Goal: Transaction & Acquisition: Purchase product/service

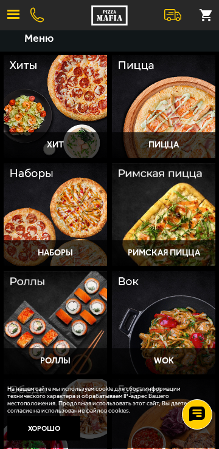
scroll to position [9, 0]
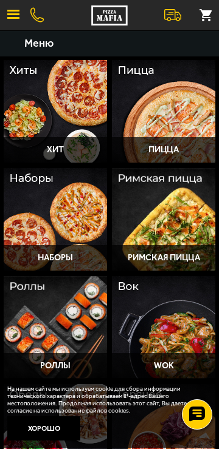
click at [82, 118] on div at bounding box center [55, 111] width 103 height 103
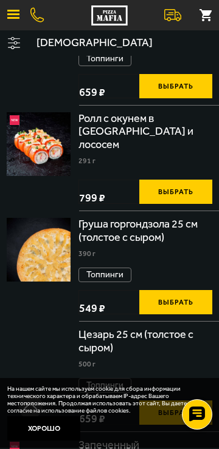
scroll to position [384, 0]
click at [45, 52] on img at bounding box center [39, 20] width 64 height 64
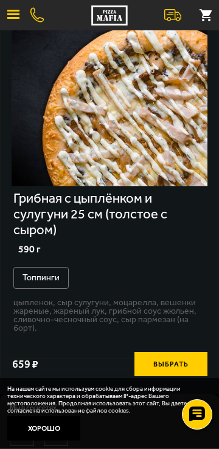
scroll to position [107, 0]
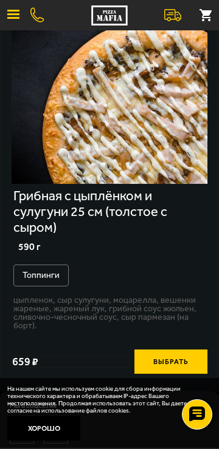
click at [74, 164] on img at bounding box center [109, 85] width 195 height 195
click at [79, 169] on img at bounding box center [109, 85] width 195 height 195
click at [53, 151] on img at bounding box center [109, 85] width 195 height 195
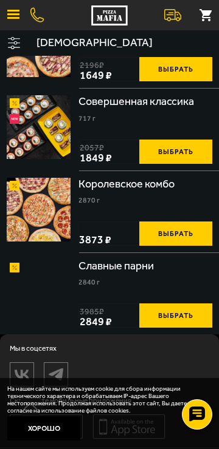
scroll to position [1309, 0]
click at [48, 77] on img at bounding box center [39, 45] width 64 height 64
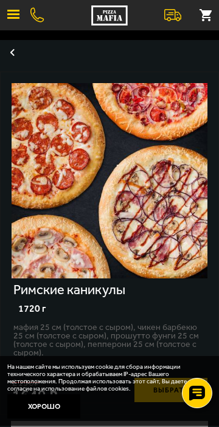
click at [106, 239] on img at bounding box center [109, 180] width 195 height 195
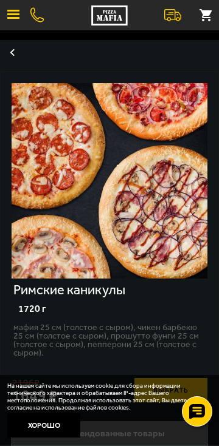
click at [80, 225] on img at bounding box center [109, 180] width 195 height 195
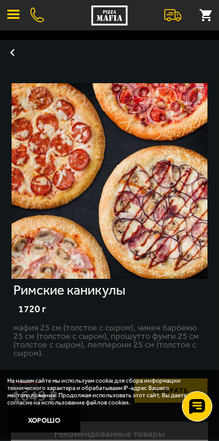
click at [76, 227] on img at bounding box center [109, 180] width 195 height 195
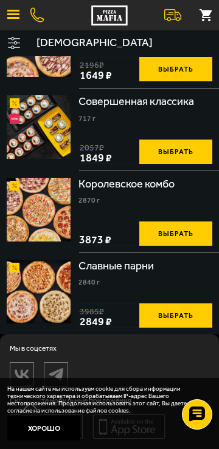
scroll to position [1604, 0]
click at [45, 265] on img at bounding box center [39, 292] width 64 height 64
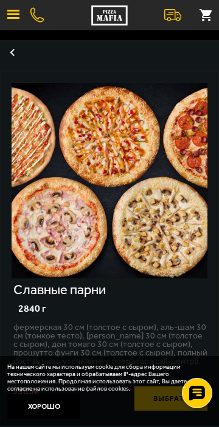
click at [19, 166] on img at bounding box center [109, 180] width 195 height 195
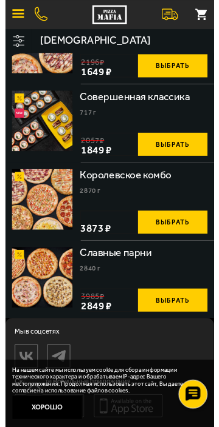
scroll to position [1350, 0]
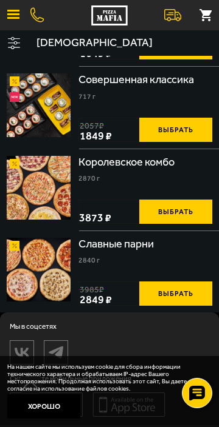
click at [43, 55] on img at bounding box center [39, 24] width 64 height 64
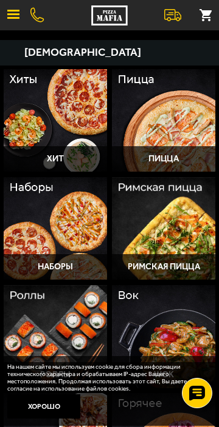
scroll to position [9, 0]
